Goal: Task Accomplishment & Management: Complete application form

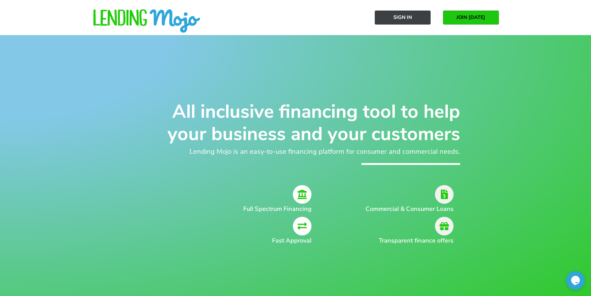
click at [405, 16] on span "Sign In" at bounding box center [403, 18] width 19 height 6
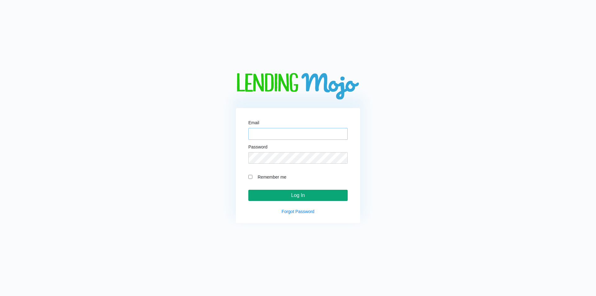
type input "sales@allusamotors.com"
click at [324, 196] on input "Log In" at bounding box center [297, 195] width 99 height 11
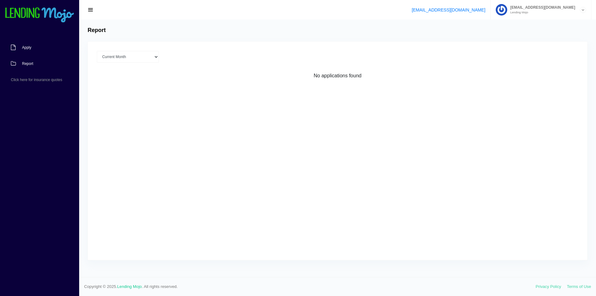
click at [27, 47] on span "Apply" at bounding box center [26, 48] width 9 height 4
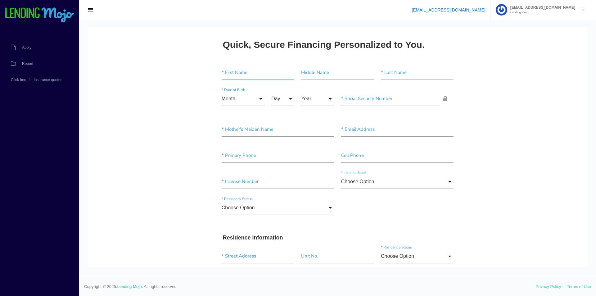
click at [229, 79] on input"] "text" at bounding box center [258, 72] width 73 height 14
type input"] "FRANCISCO"
type input"] "ANDRES"
type input"] "BONILLA"
click at [243, 96] on input "Month" at bounding box center [243, 99] width 43 height 14
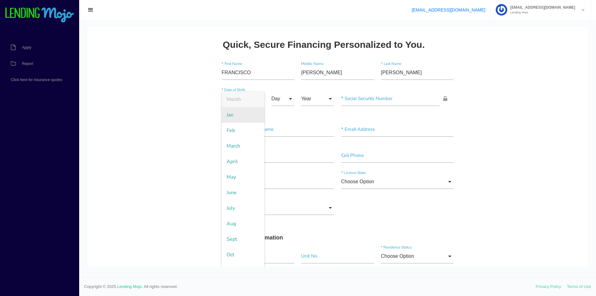
click at [243, 110] on span "Jan" at bounding box center [243, 115] width 43 height 16
type input "Jan"
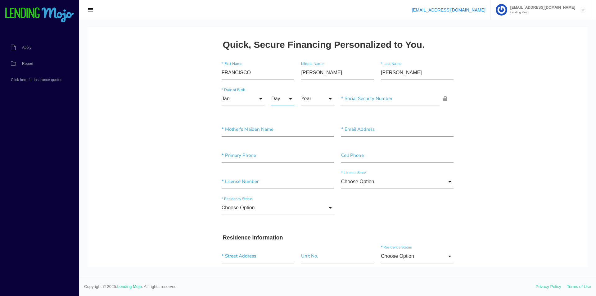
click at [276, 101] on input "Day" at bounding box center [282, 99] width 23 height 14
click at [285, 197] on span "24" at bounding box center [286, 193] width 31 height 16
type input "24"
click at [317, 102] on input "Year" at bounding box center [317, 99] width 33 height 14
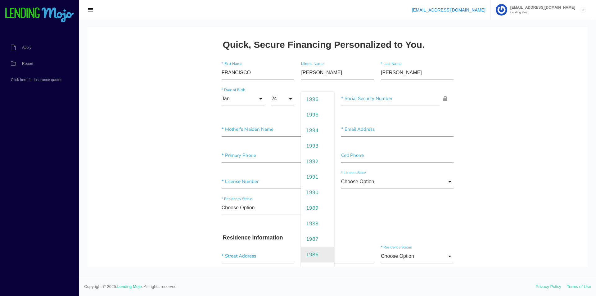
scroll to position [248, 0]
click at [313, 210] on span "1985" at bounding box center [317, 208] width 33 height 16
type input "1985"
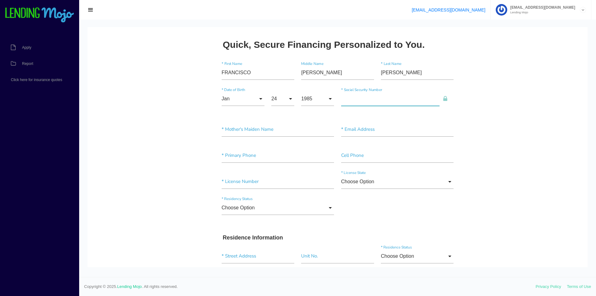
click at [349, 100] on input"] "text" at bounding box center [390, 99] width 99 height 14
type input"] "623-32-3860"
click at [263, 131] on input"] "text" at bounding box center [278, 129] width 113 height 14
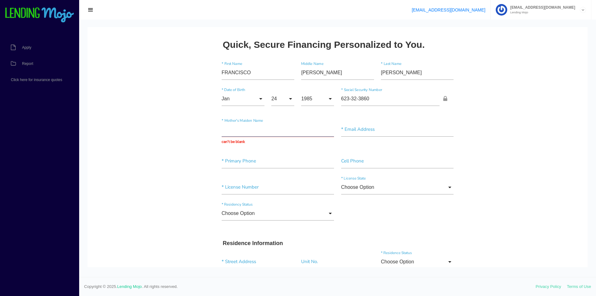
click at [263, 128] on input "text" at bounding box center [278, 129] width 113 height 14
click at [346, 129] on input"] "text" at bounding box center [397, 129] width 113 height 14
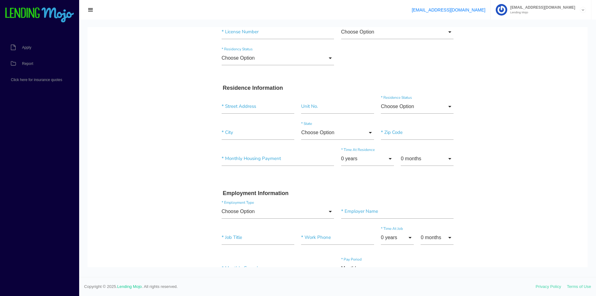
scroll to position [0, 0]
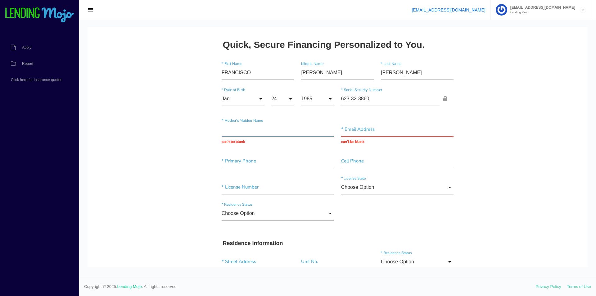
click at [308, 133] on input "text" at bounding box center [278, 129] width 113 height 14
click at [347, 132] on input "text" at bounding box center [397, 129] width 113 height 14
type input "FBONILLA85@HOTMAIL.COM"
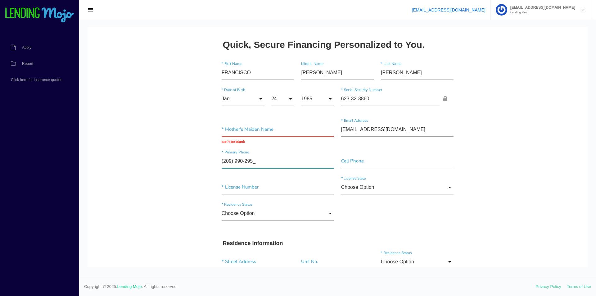
type input"] "(209) 990-2954"
type input"] "(2__) ___-____"
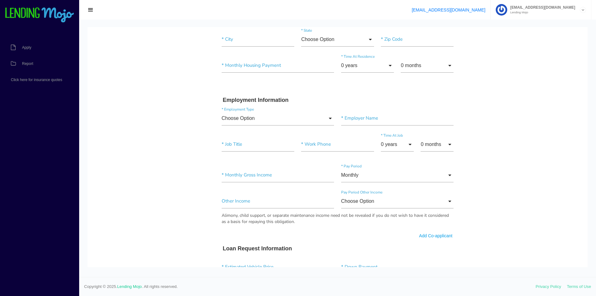
scroll to position [279, 0]
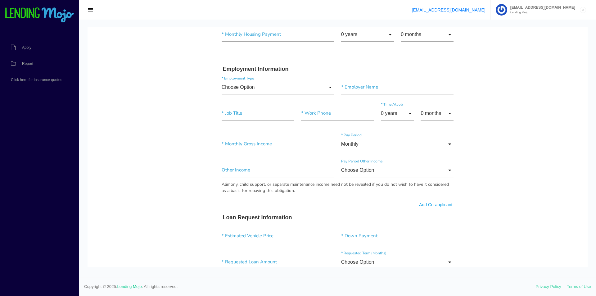
click at [442, 145] on input "Monthly" at bounding box center [397, 144] width 113 height 14
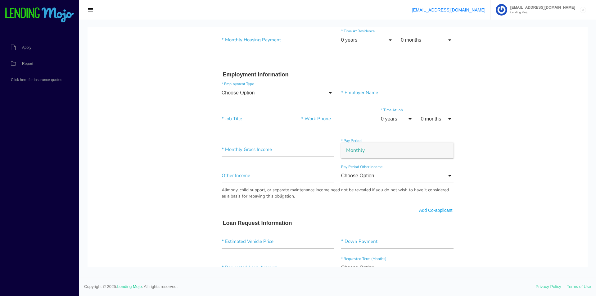
scroll to position [285, 0]
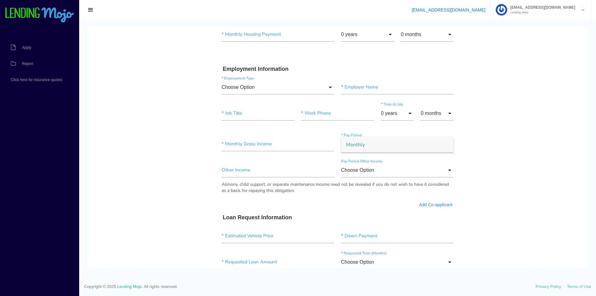
click at [479, 135] on body "Quick, Secure Financing Personalized to You. FRANCISCO * First Name ANDRES Midd…" at bounding box center [338, 155] width 500 height 826
